Goal: Browse casually: Explore the website without a specific task or goal

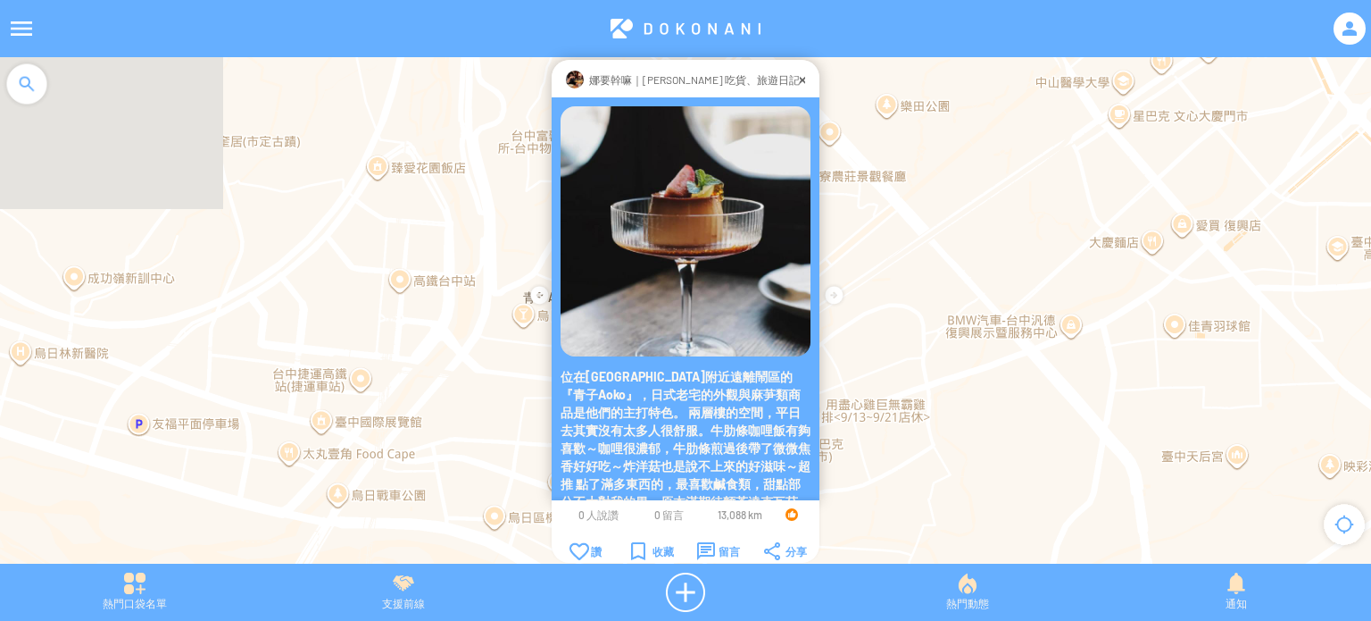
click at [800, 78] on div at bounding box center [802, 80] width 5 height 18
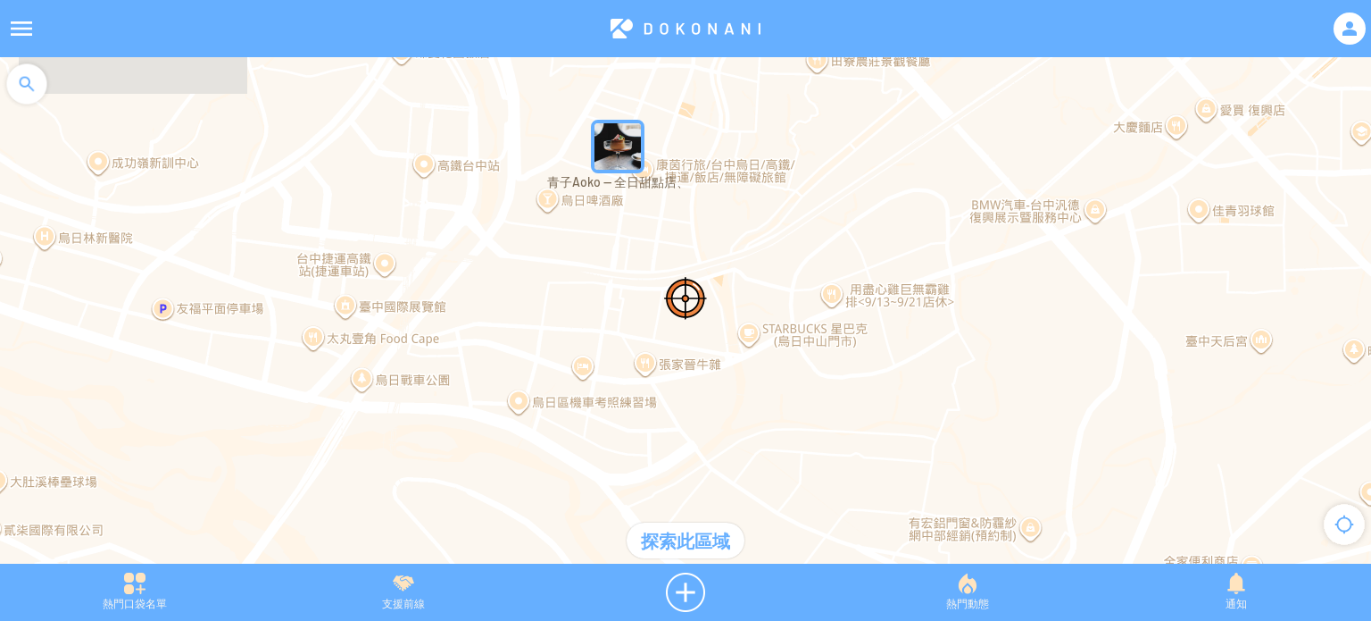
click at [618, 171] on img "青子Aoko — 全日甜點店、" at bounding box center [618, 147] width 54 height 54
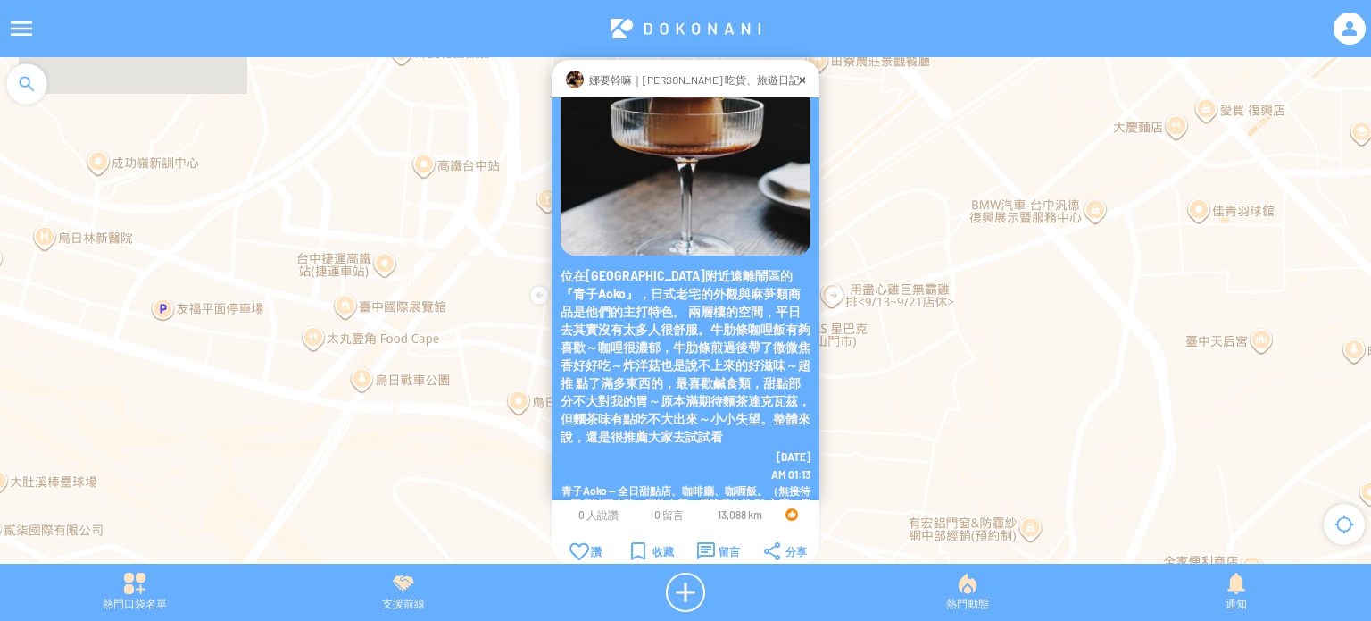
scroll to position [114, 0]
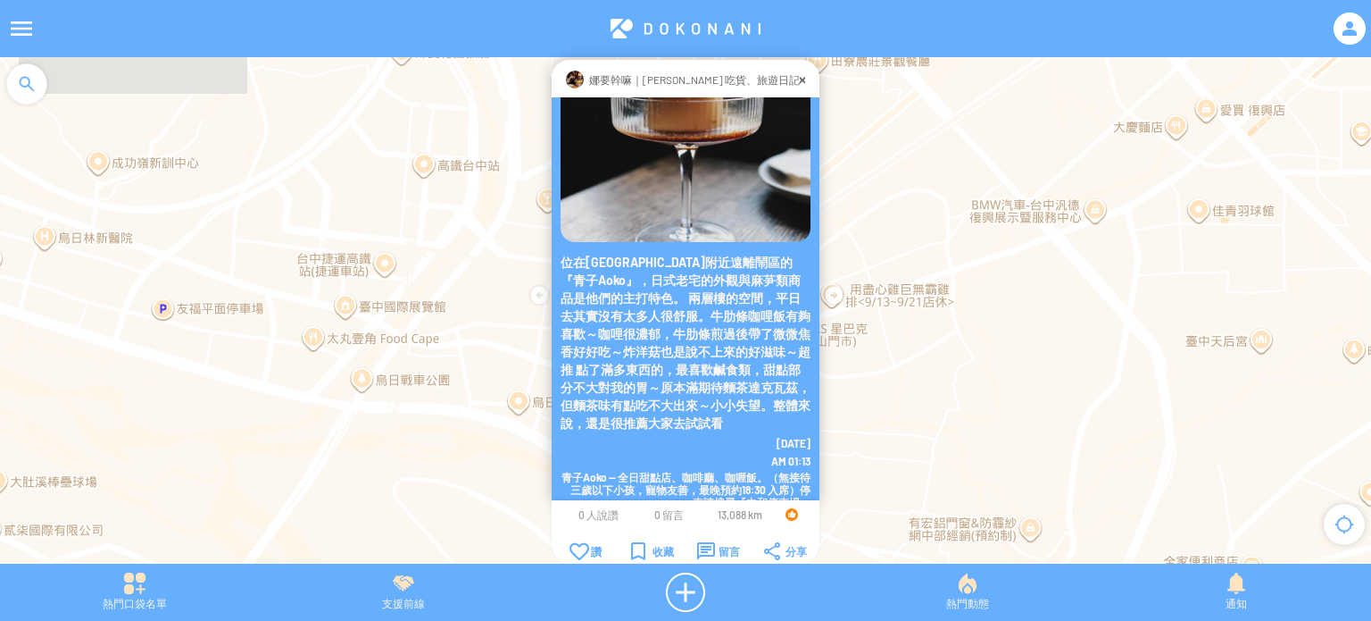
click at [678, 158] on img at bounding box center [686, 117] width 250 height 250
click at [674, 206] on img at bounding box center [686, 117] width 250 height 250
click at [673, 204] on img at bounding box center [686, 117] width 250 height 250
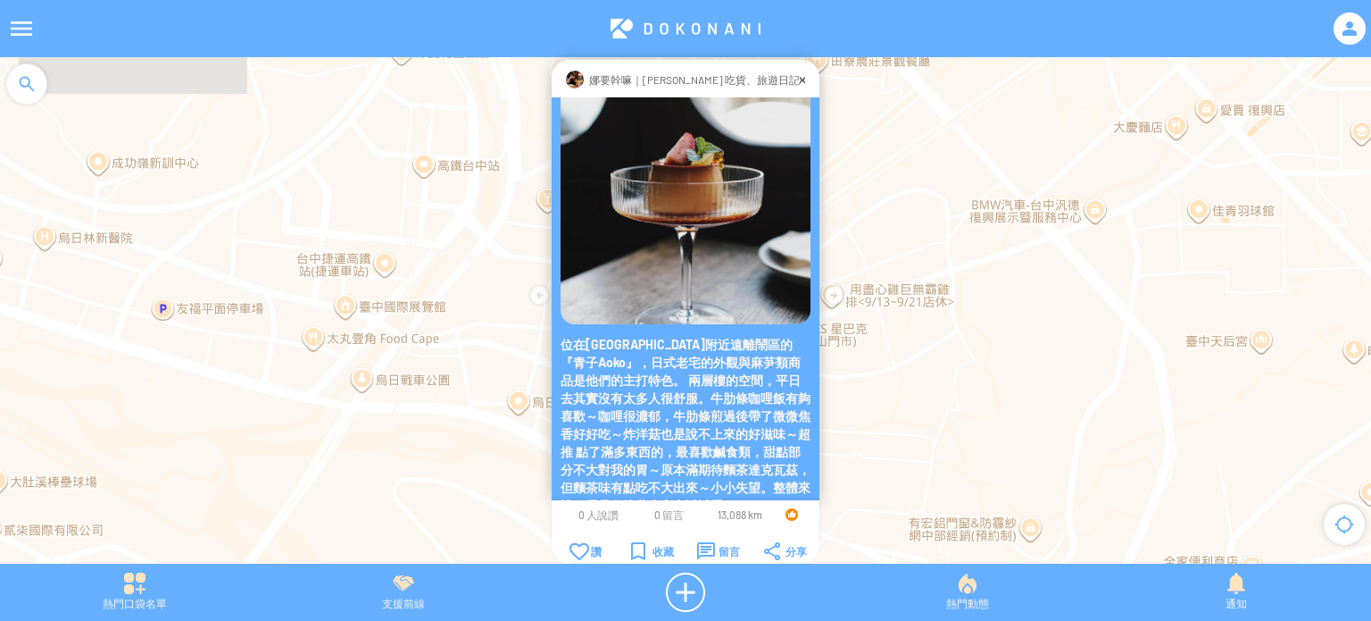
scroll to position [25, 0]
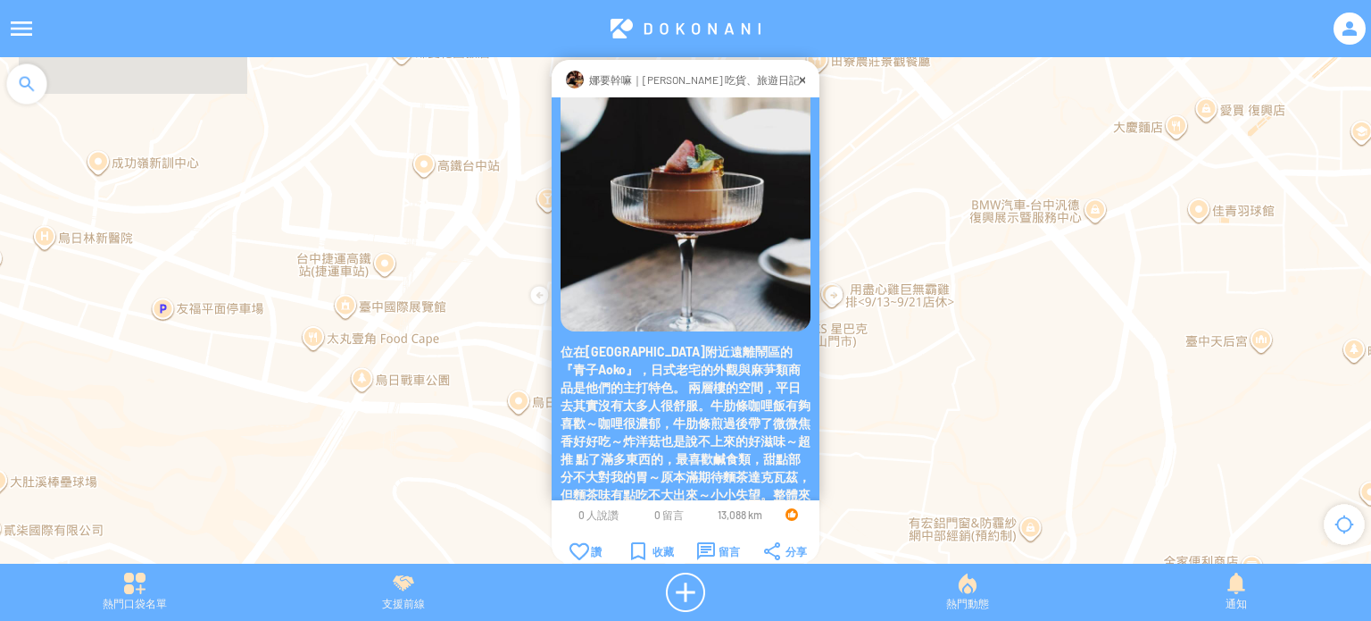
click at [692, 81] on p "娜要幹嘛｜[PERSON_NAME] 吃貨、旅遊日記" at bounding box center [694, 80] width 211 height 18
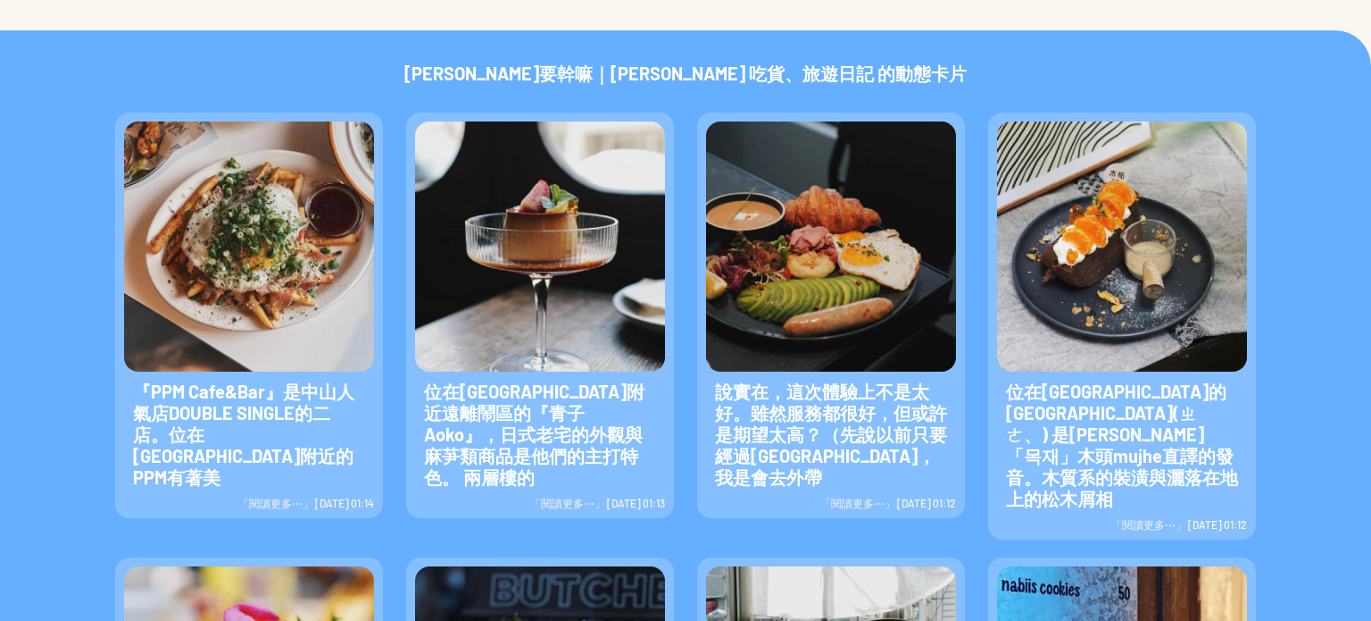
scroll to position [446, 0]
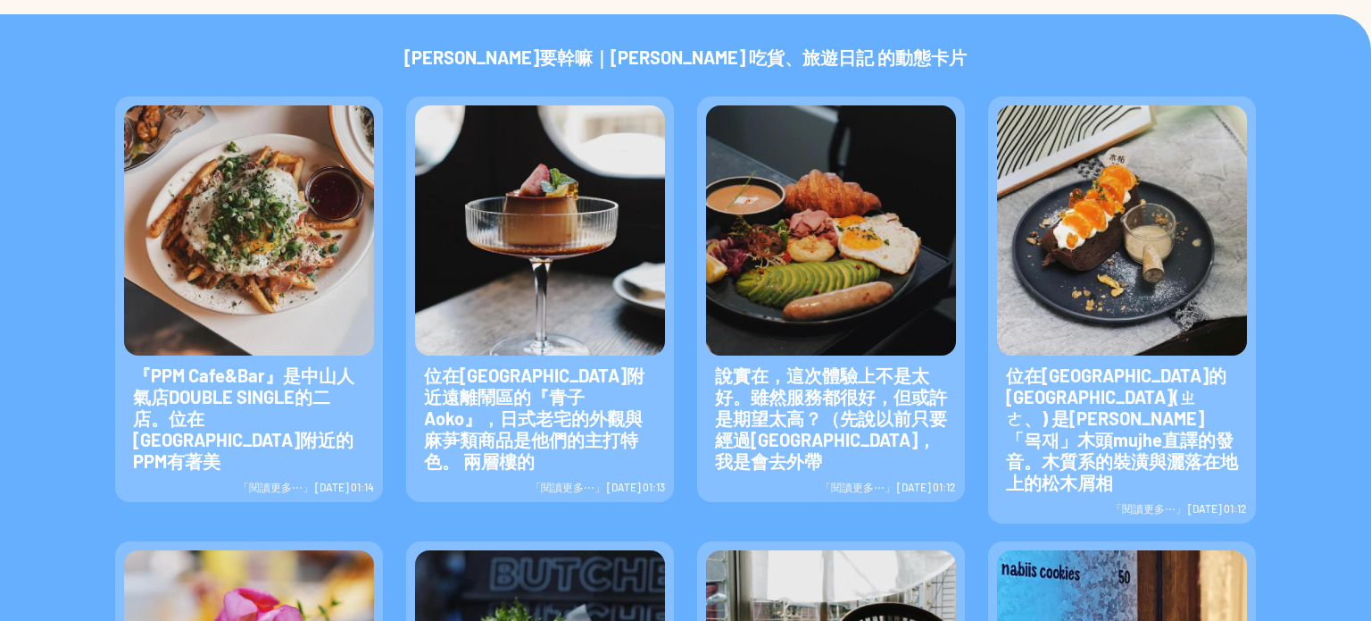
click at [543, 221] on img at bounding box center [540, 230] width 250 height 250
